Goal: Transaction & Acquisition: Subscribe to service/newsletter

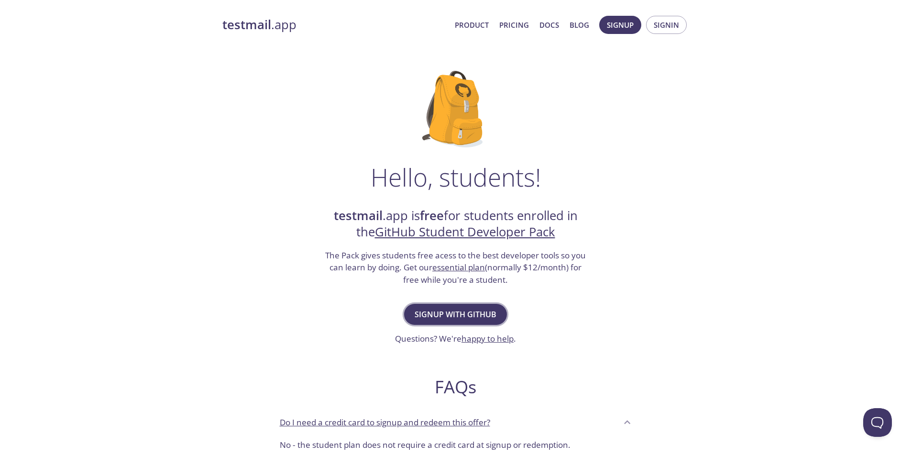
click at [445, 317] on span "Signup with GitHub" at bounding box center [456, 314] width 82 height 13
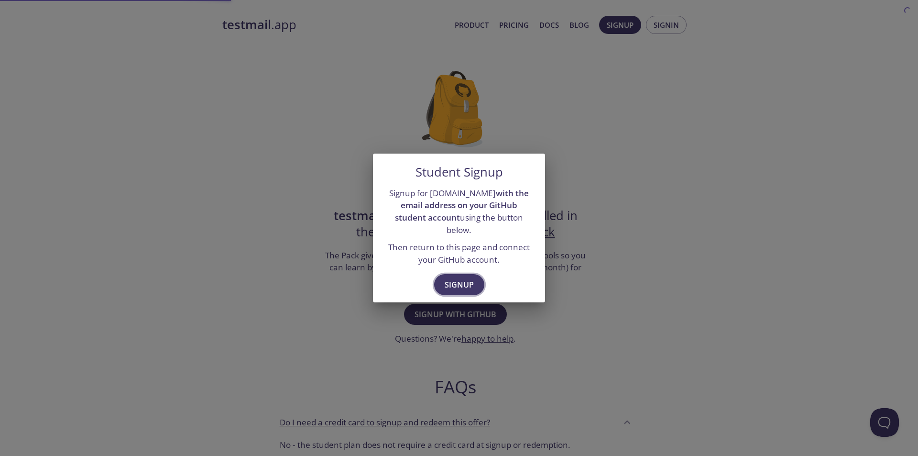
click at [453, 284] on span "Signup" at bounding box center [459, 284] width 29 height 13
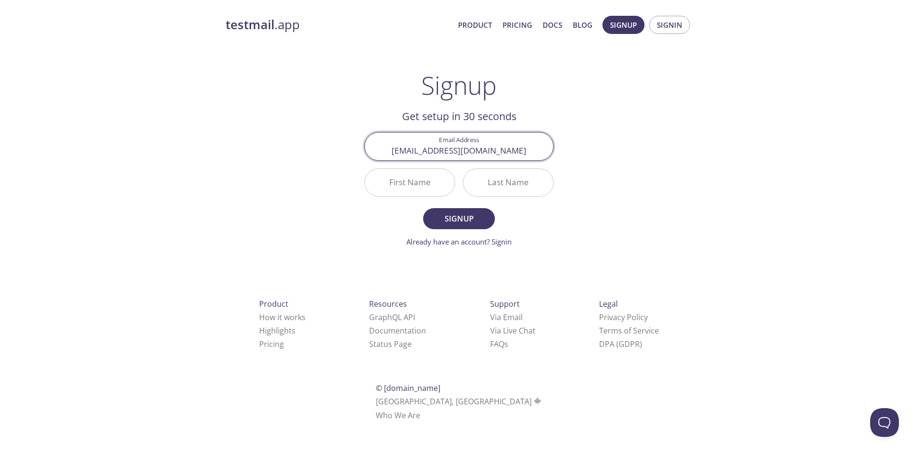
type input "[EMAIL_ADDRESS][DOMAIN_NAME]"
type input "Wonyoung"
type input "[PERSON_NAME]"
click at [423, 208] on button "Signup" at bounding box center [459, 218] width 72 height 21
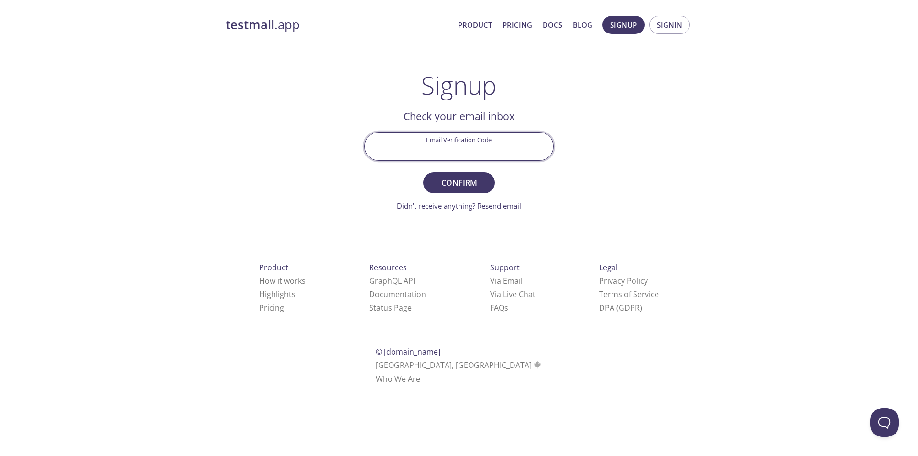
click at [472, 135] on input "Email Verification Code" at bounding box center [459, 145] width 188 height 27
click at [423, 172] on button "Confirm" at bounding box center [459, 182] width 72 height 21
click at [476, 145] on input "GBYQMYU" at bounding box center [459, 145] width 188 height 27
type input "GBYQMVU"
click at [423, 172] on button "Confirm" at bounding box center [459, 182] width 72 height 21
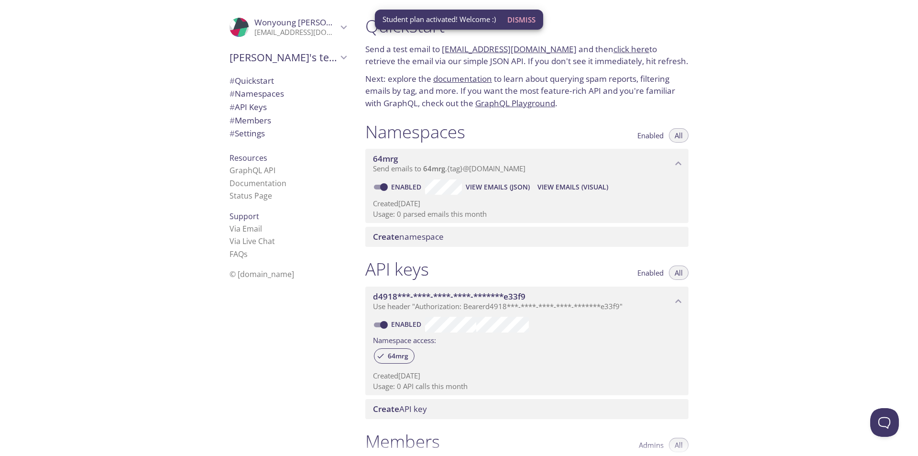
click at [529, 21] on span "Dismiss" at bounding box center [521, 19] width 28 height 12
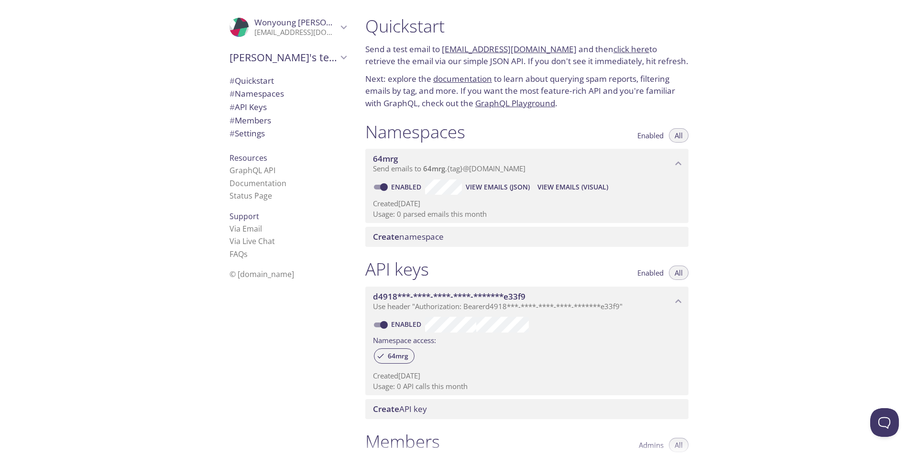
click at [614, 47] on link "click here" at bounding box center [632, 49] width 36 height 11
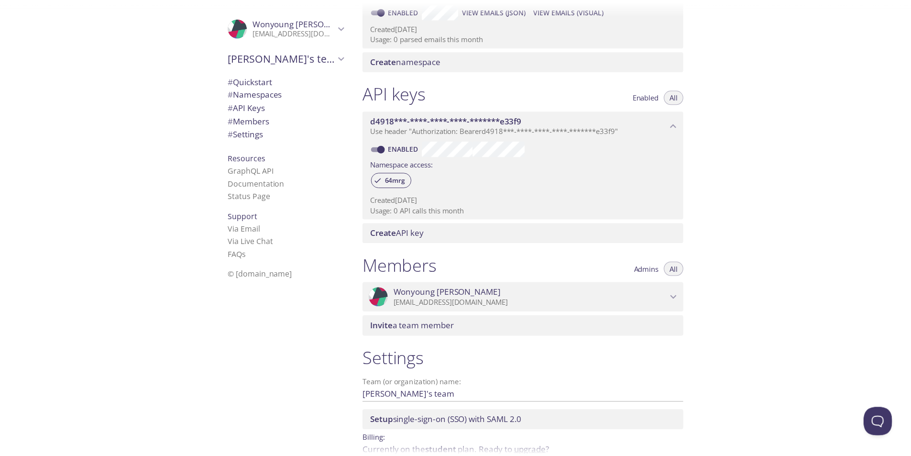
scroll to position [224, 0]
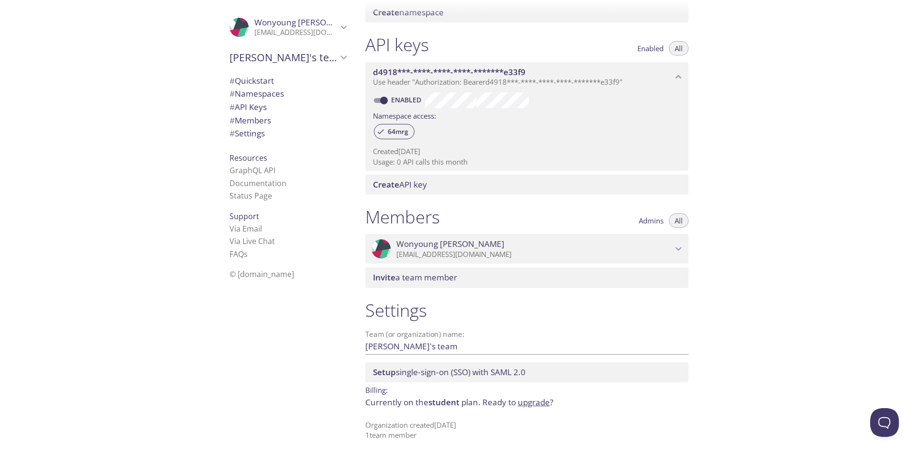
click at [254, 22] on span "[PERSON_NAME]" at bounding box center [308, 22] width 108 height 11
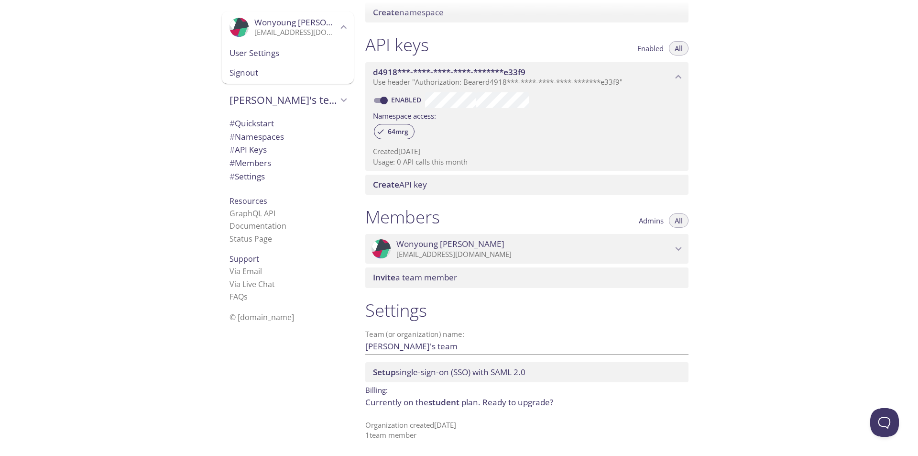
click at [259, 71] on span "Signout" at bounding box center [288, 72] width 117 height 12
